Goal: Information Seeking & Learning: Find specific fact

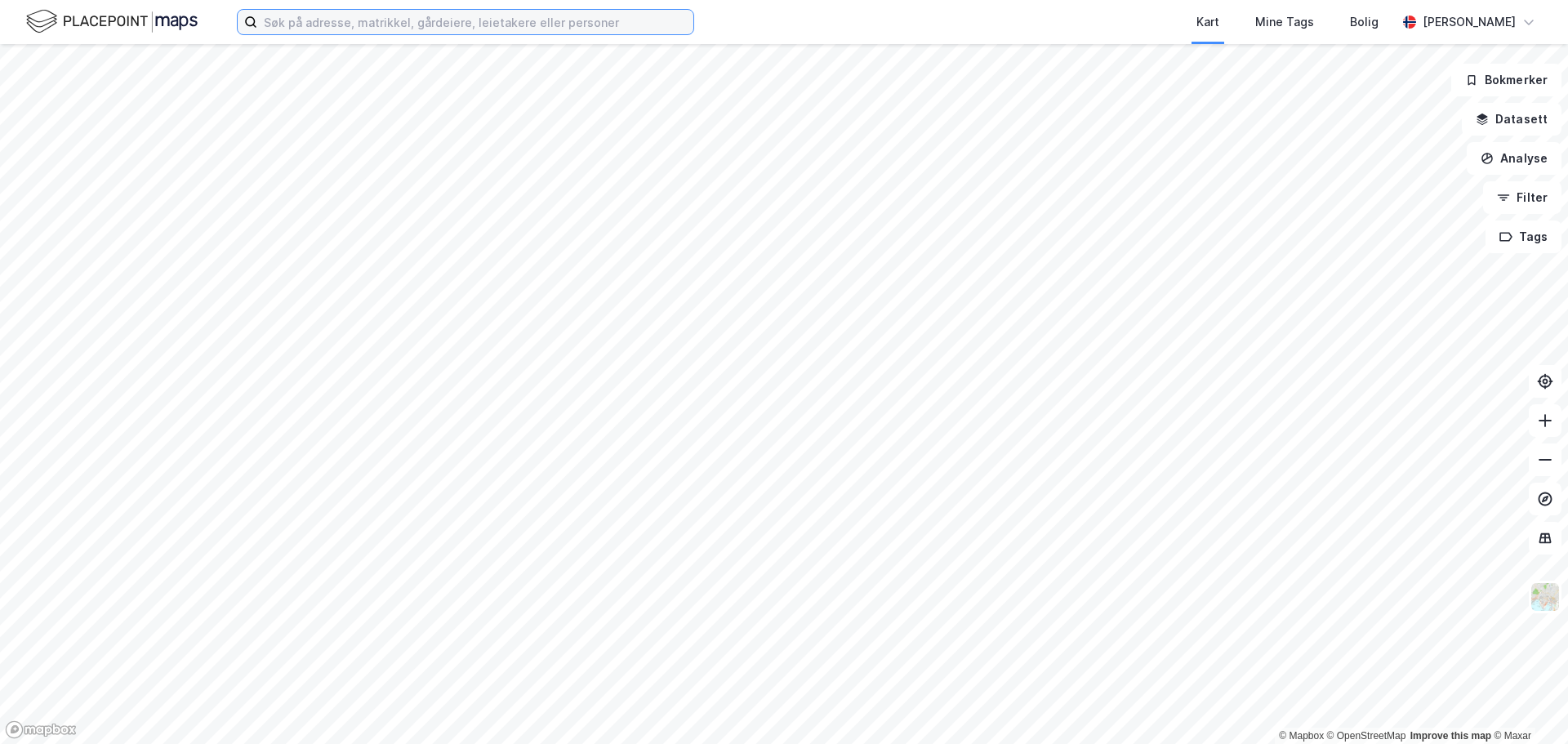
click at [441, 28] on input at bounding box center [475, 22] width 436 height 25
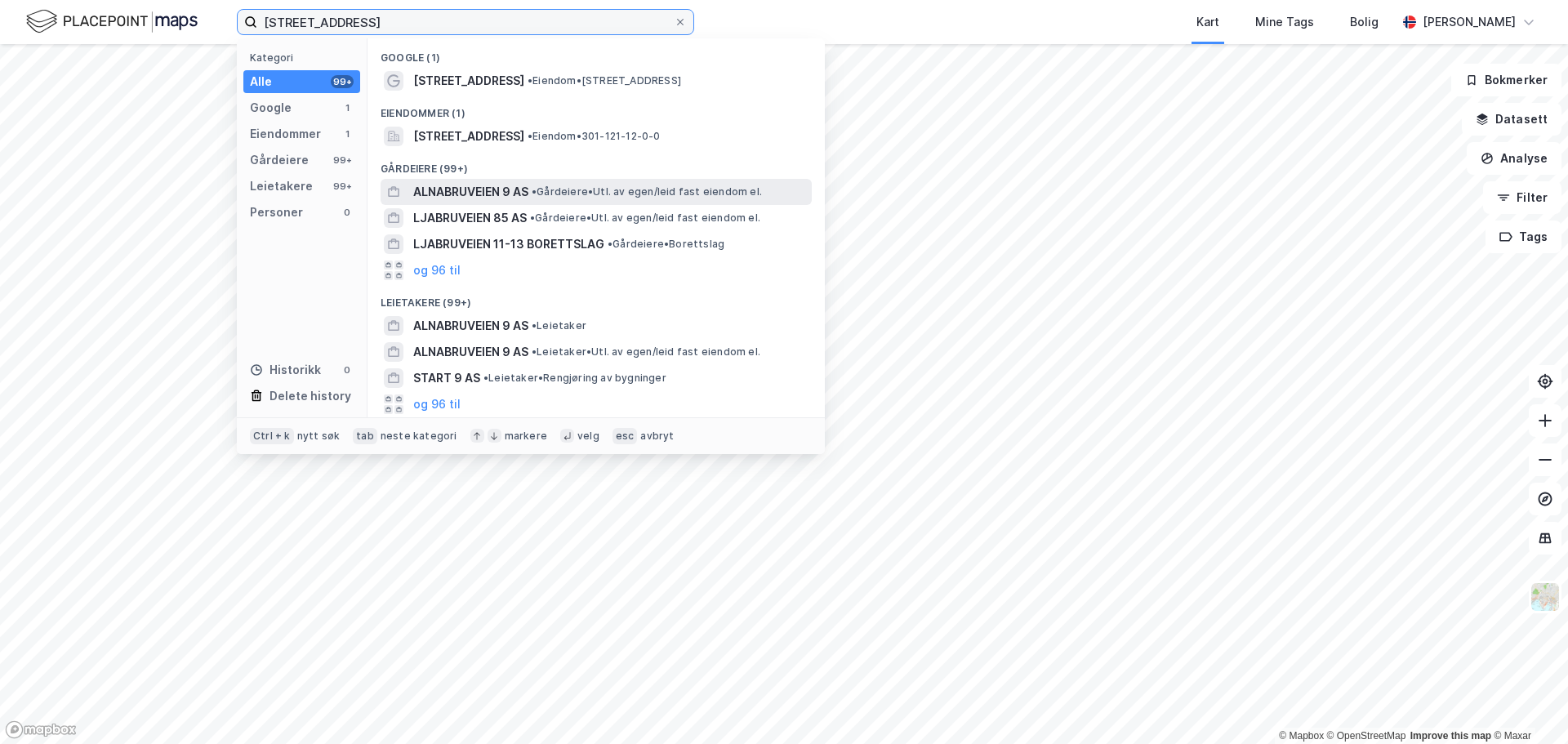
type input "[STREET_ADDRESS]"
click at [493, 196] on span "ALNABRUVEIEN 9 AS" at bounding box center [470, 192] width 115 height 20
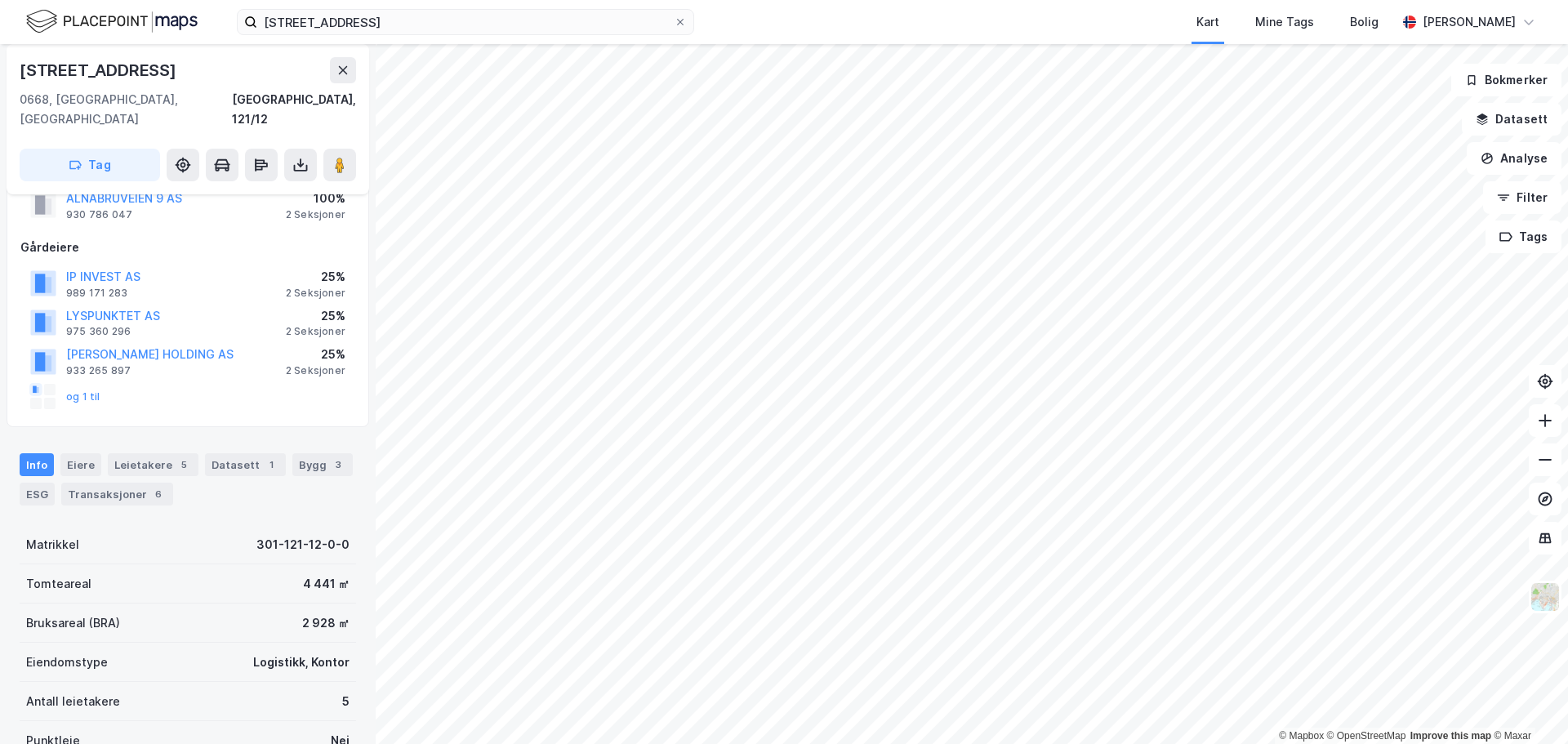
scroll to position [327, 0]
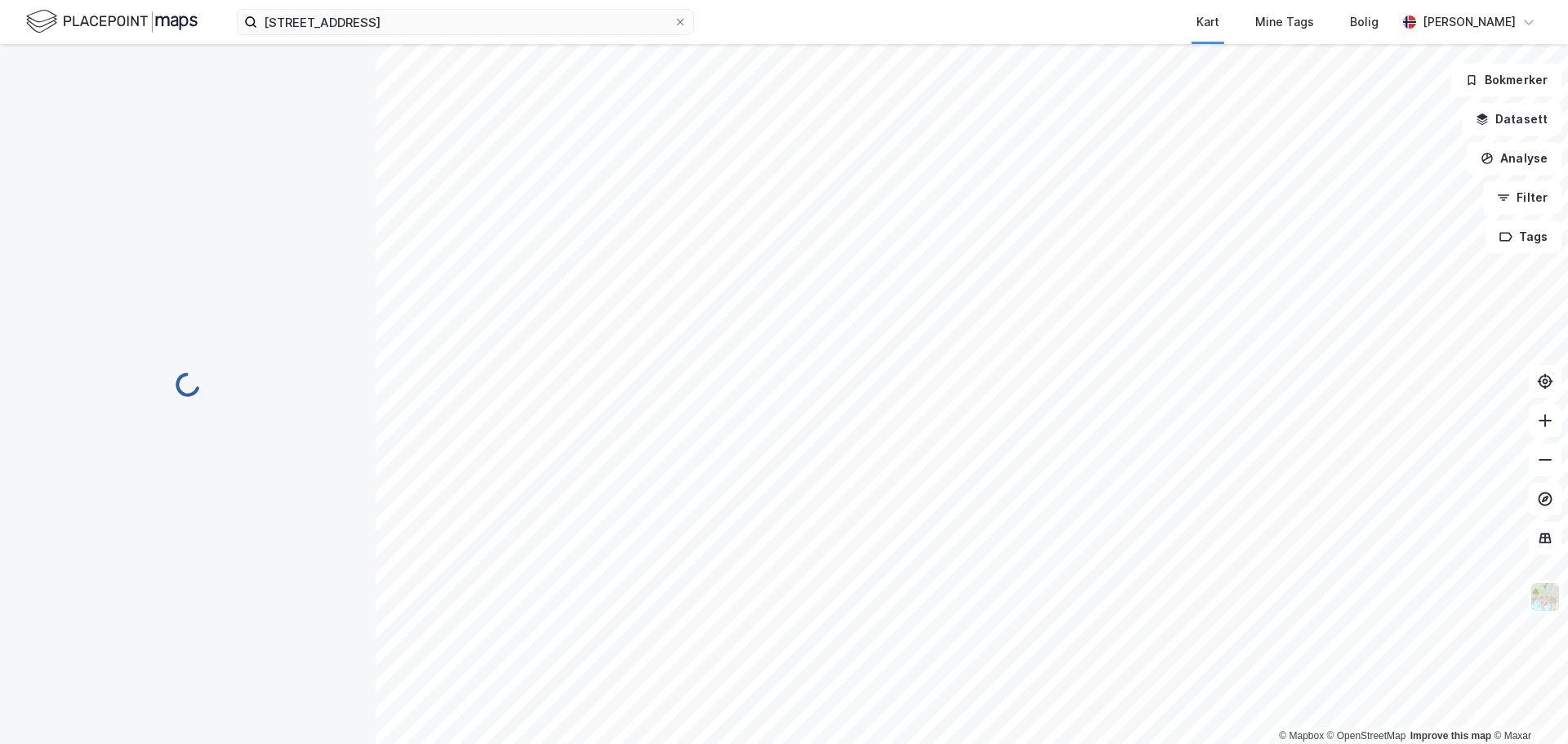
scroll to position [223, 0]
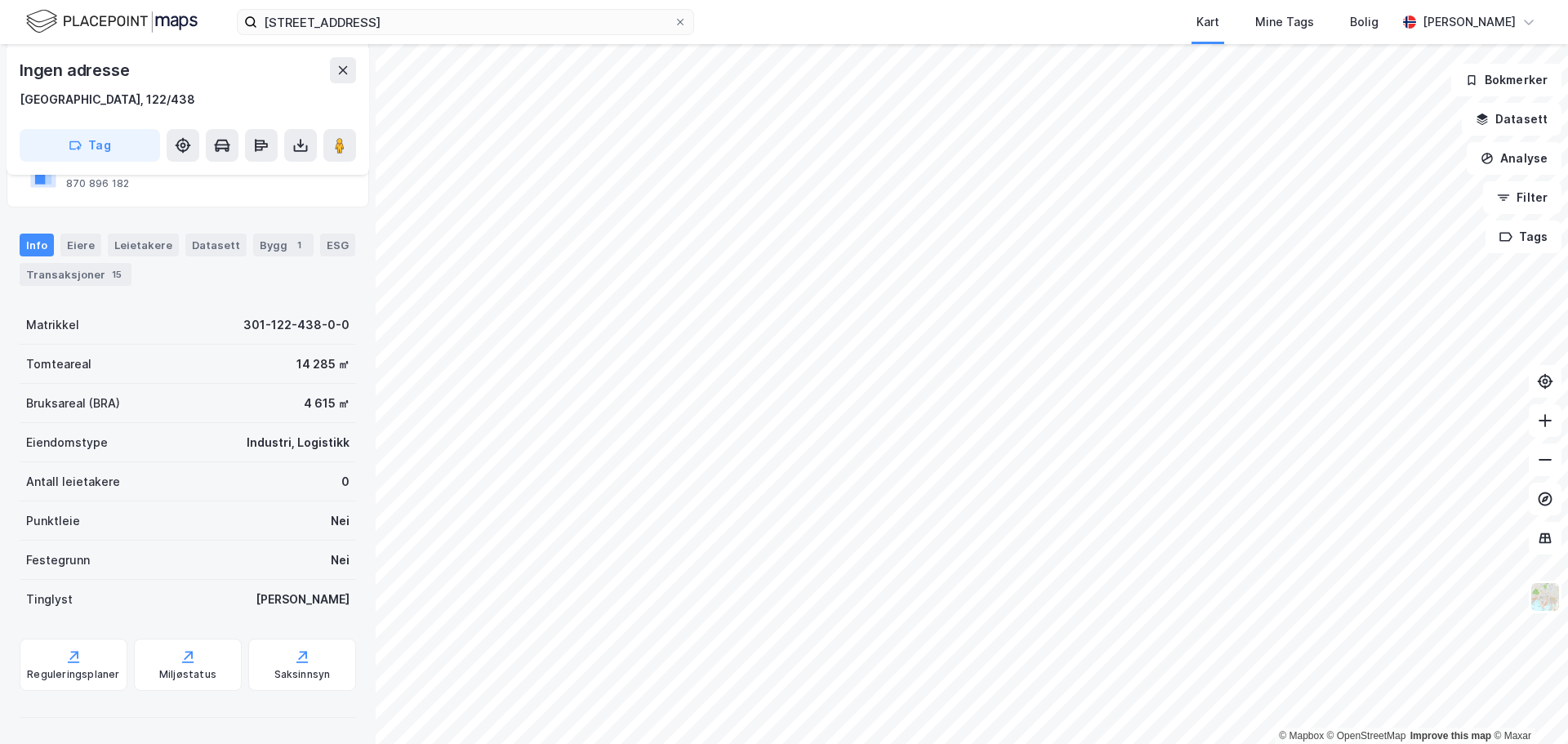
scroll to position [223, 0]
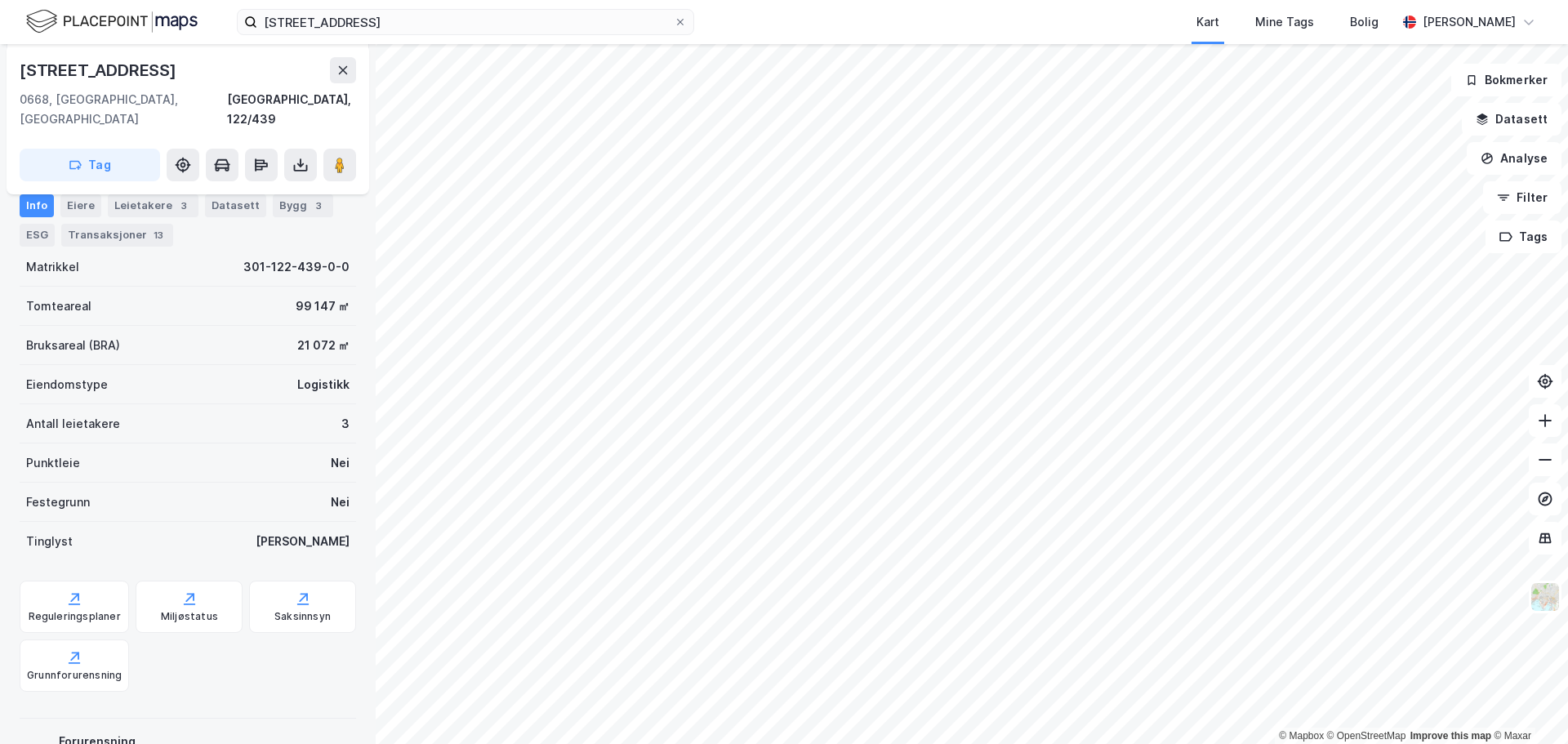
scroll to position [223, 0]
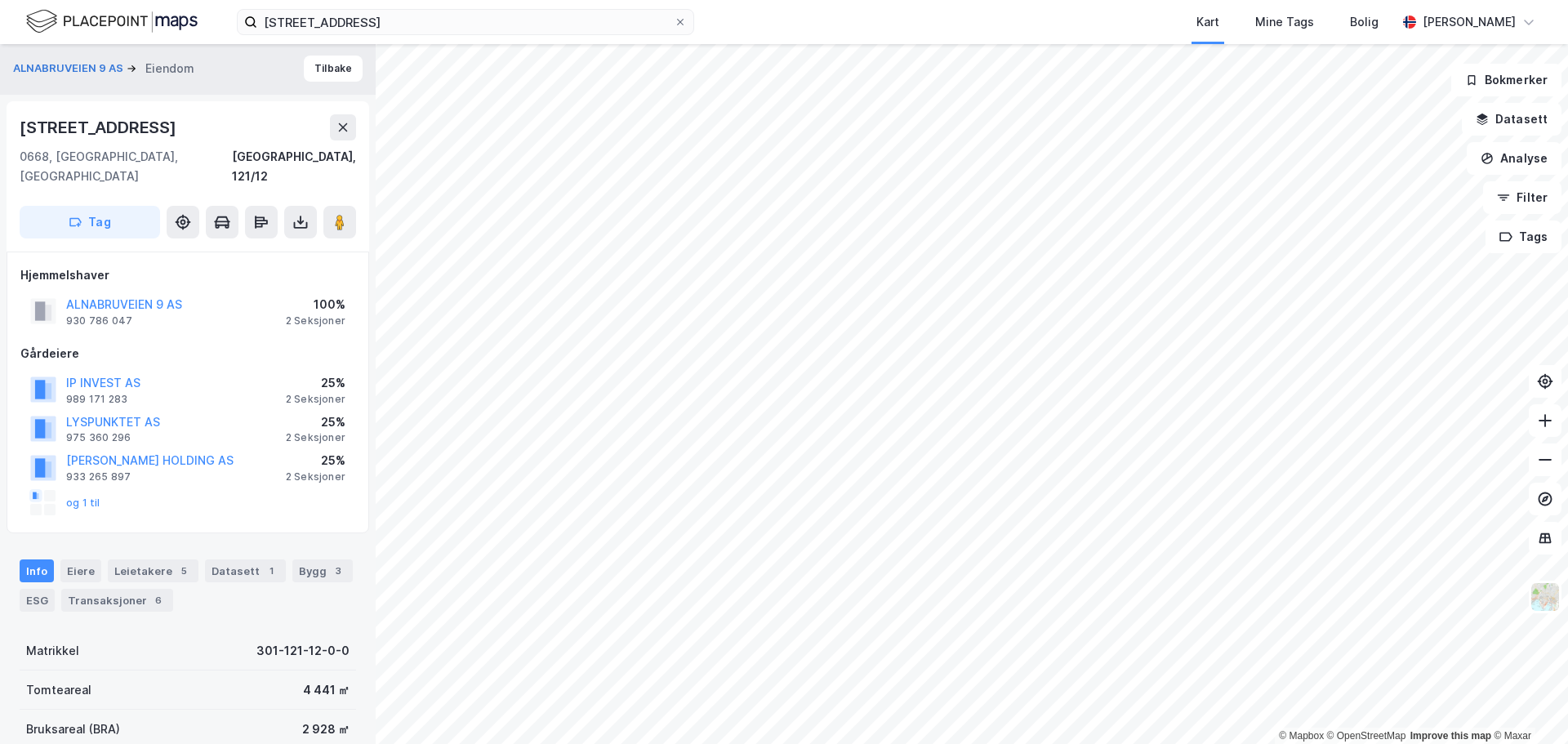
scroll to position [1, 0]
click at [0, 0] on button "ALNABRUVEIEN 9 AS" at bounding box center [0, 0] width 0 height 0
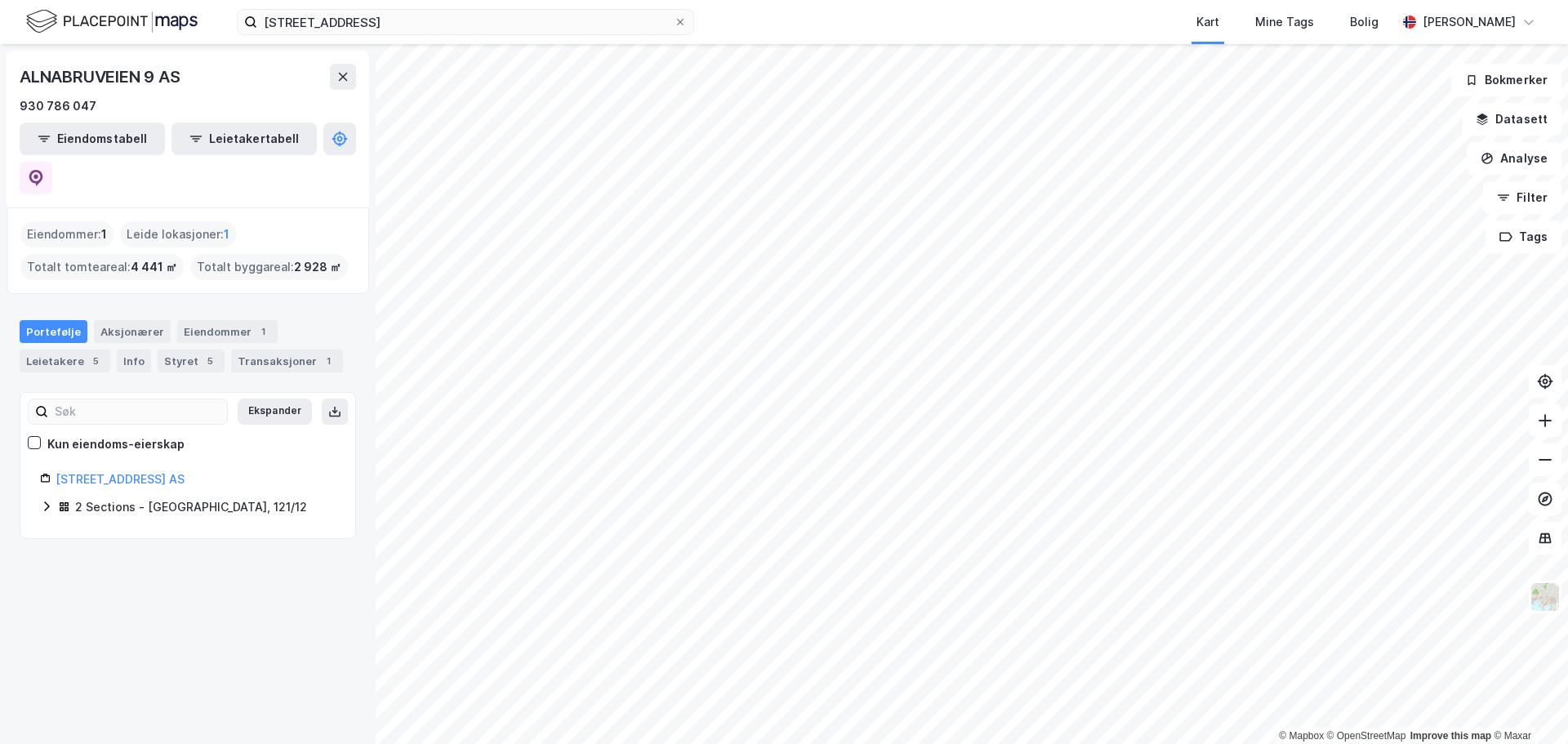
click at [44, 500] on icon at bounding box center [46, 506] width 13 height 13
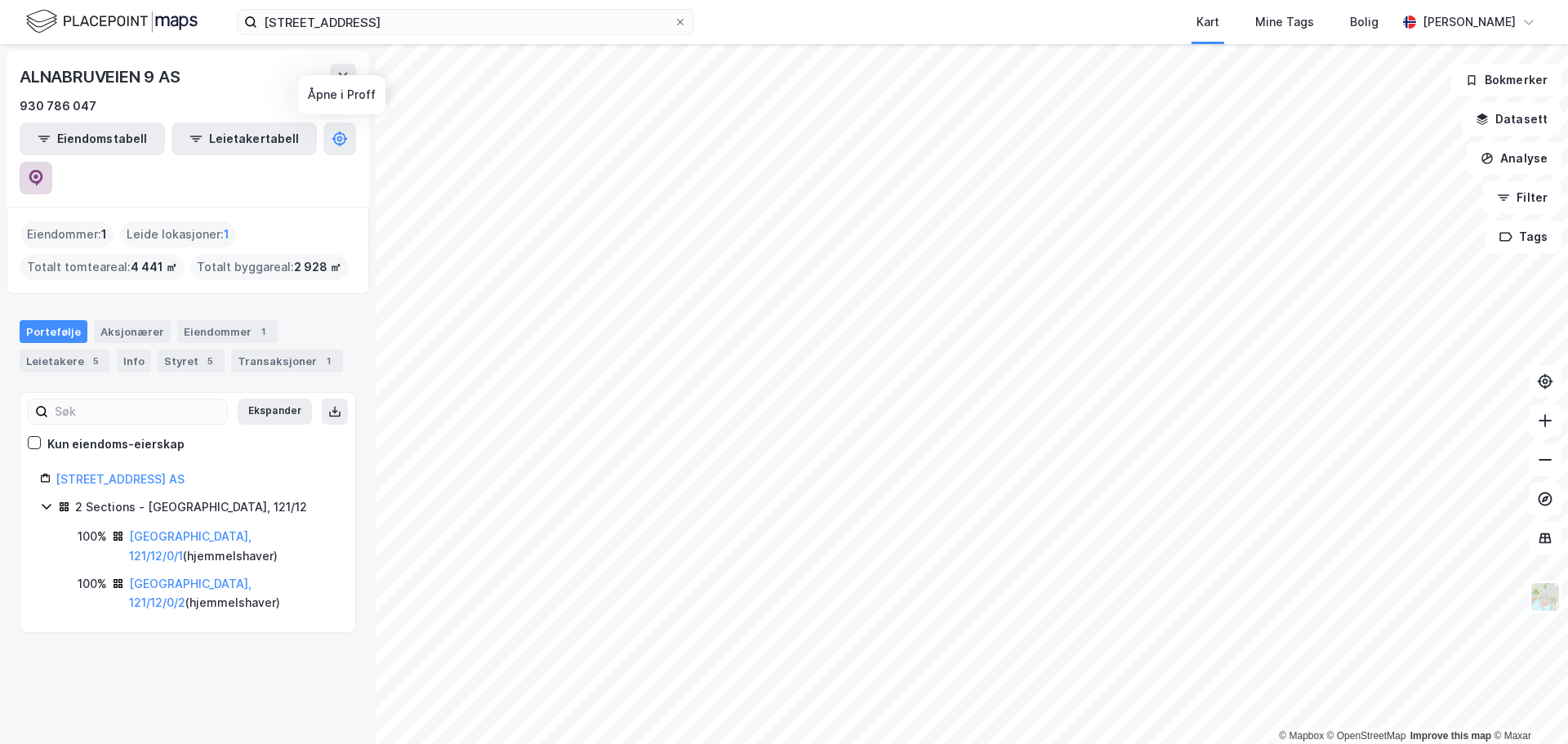
click at [44, 170] on icon at bounding box center [36, 178] width 16 height 16
